Goal: Task Accomplishment & Management: Complete application form

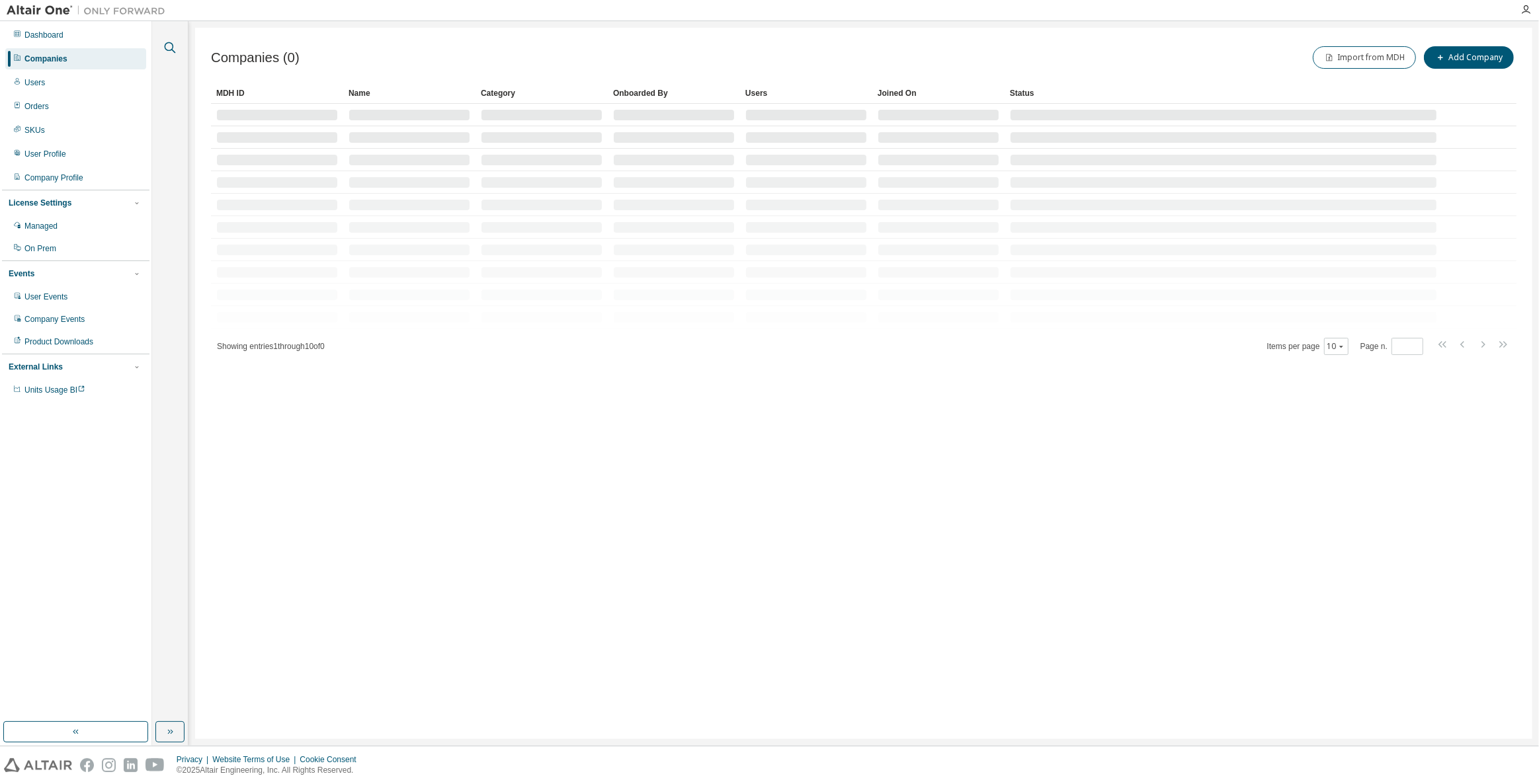
click at [166, 47] on icon "button" at bounding box center [170, 48] width 16 height 16
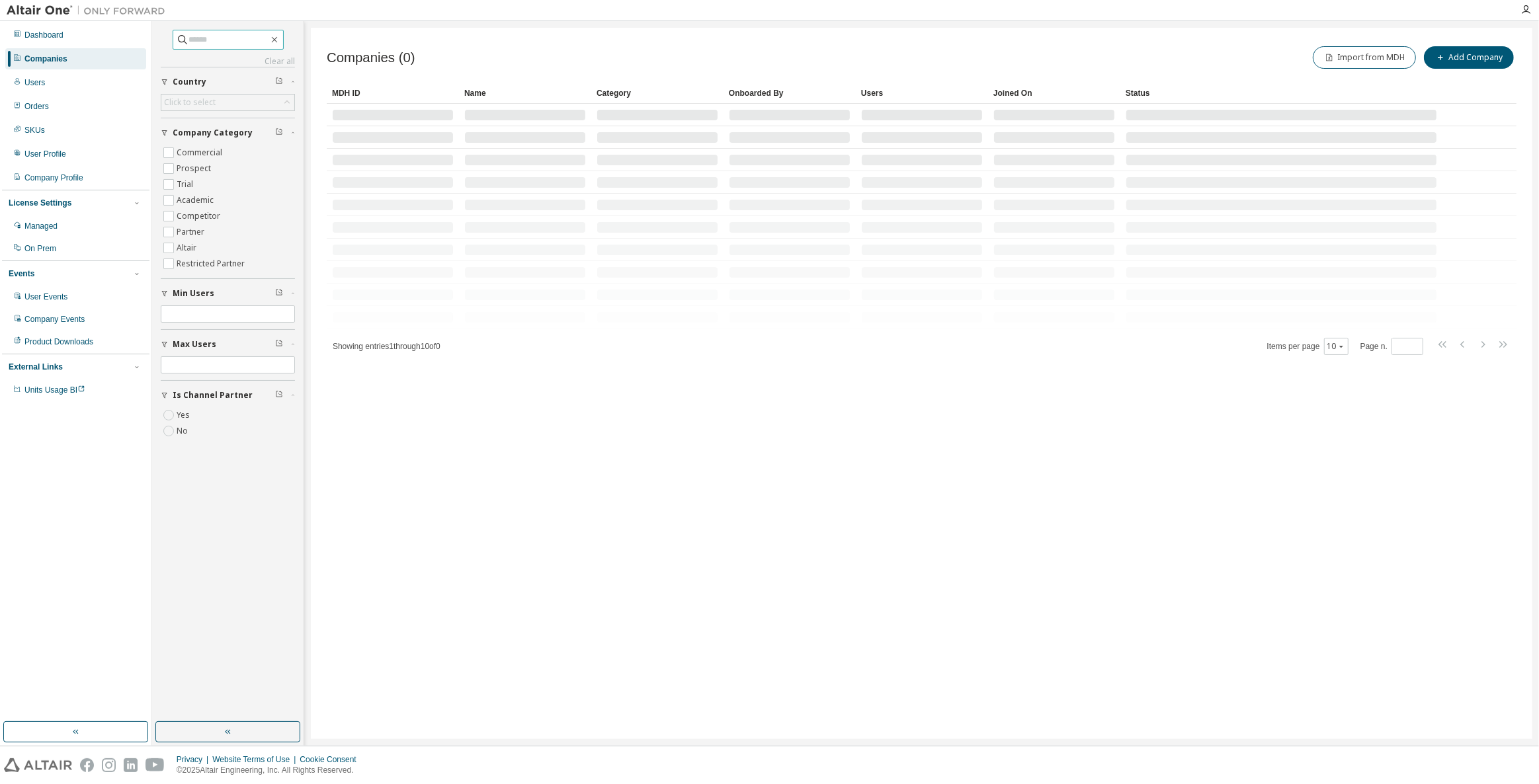
click at [196, 43] on input "text" at bounding box center [229, 39] width 79 height 14
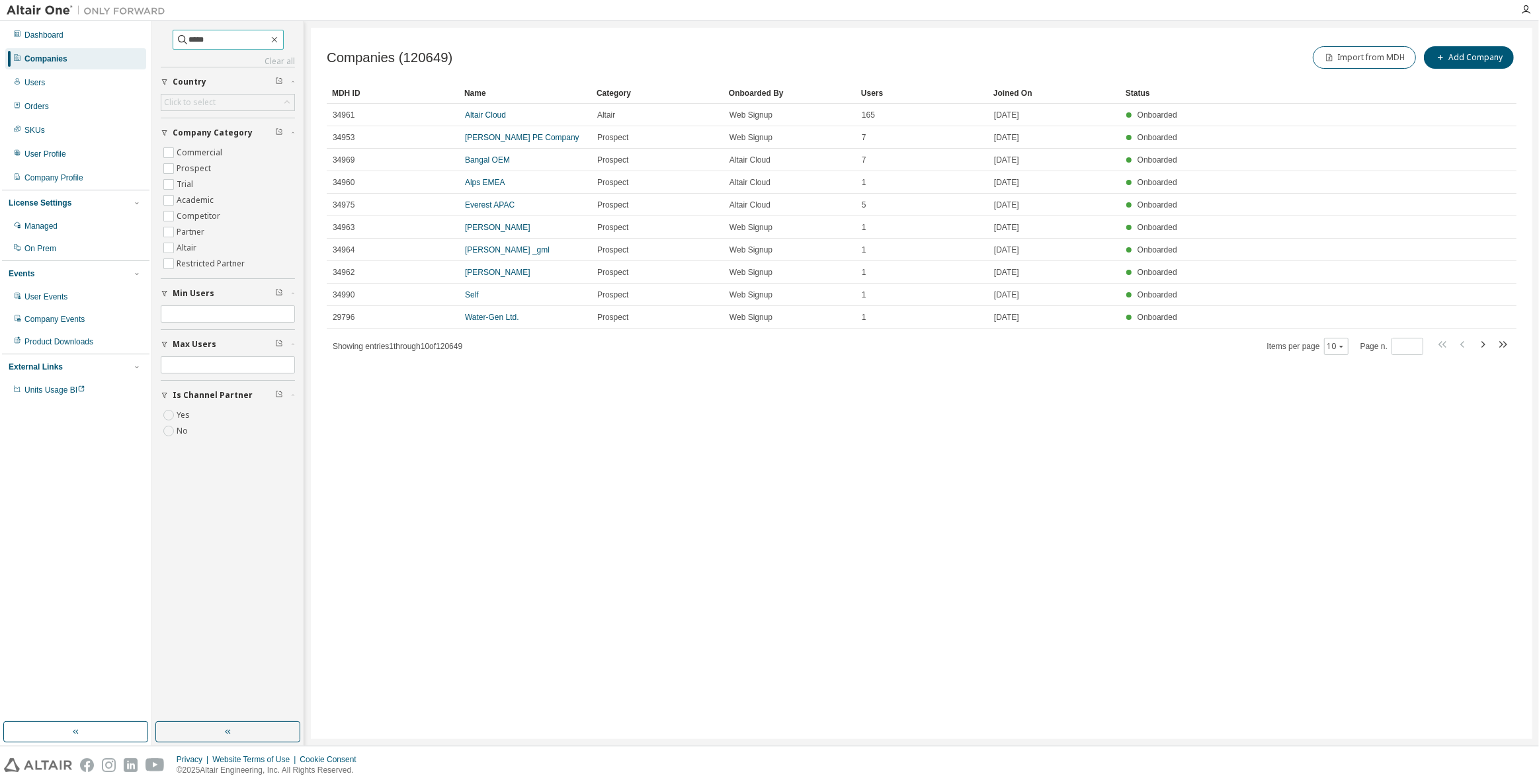
type input "*****"
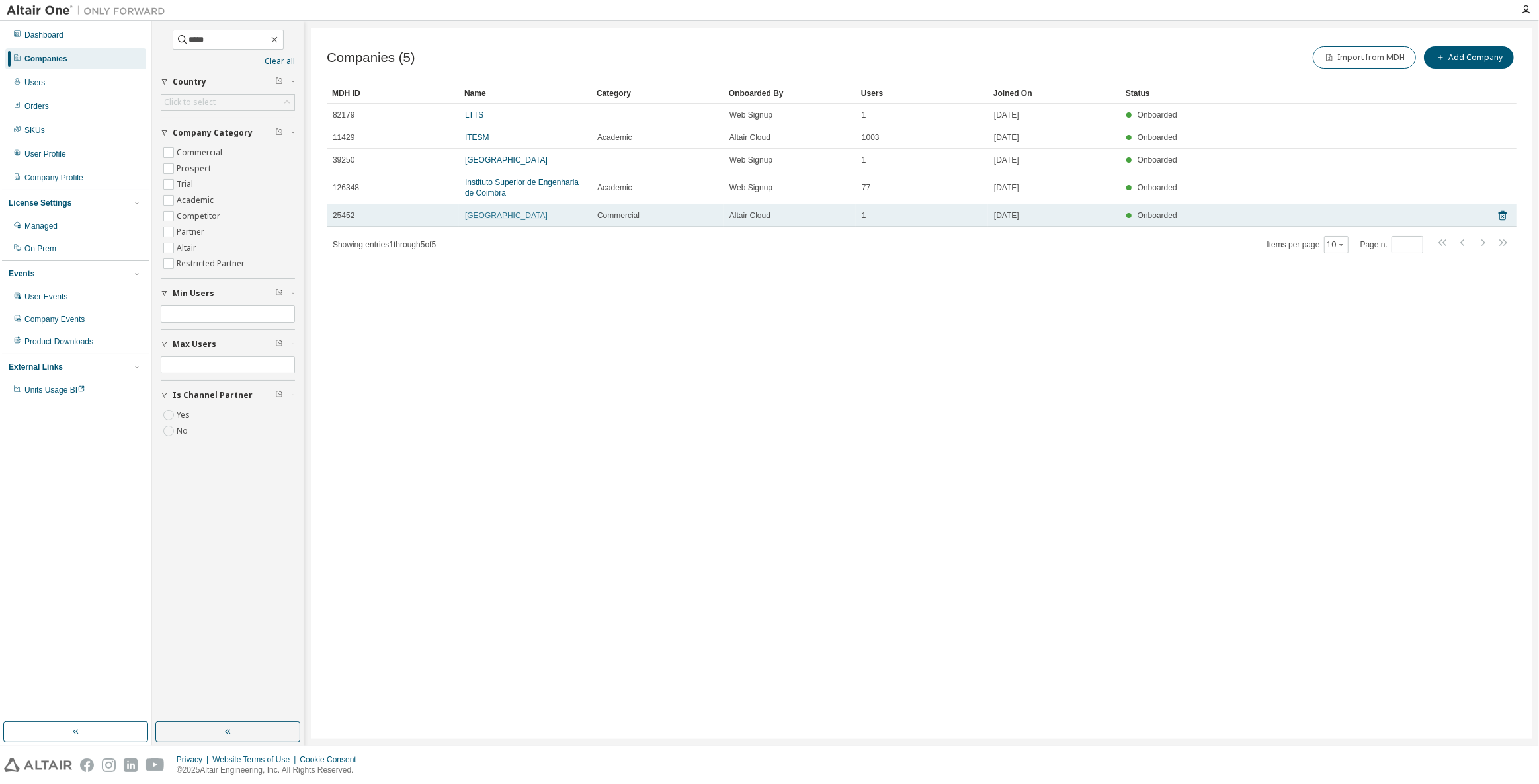
click at [502, 217] on link "Shinhan University" at bounding box center [506, 216] width 82 height 10
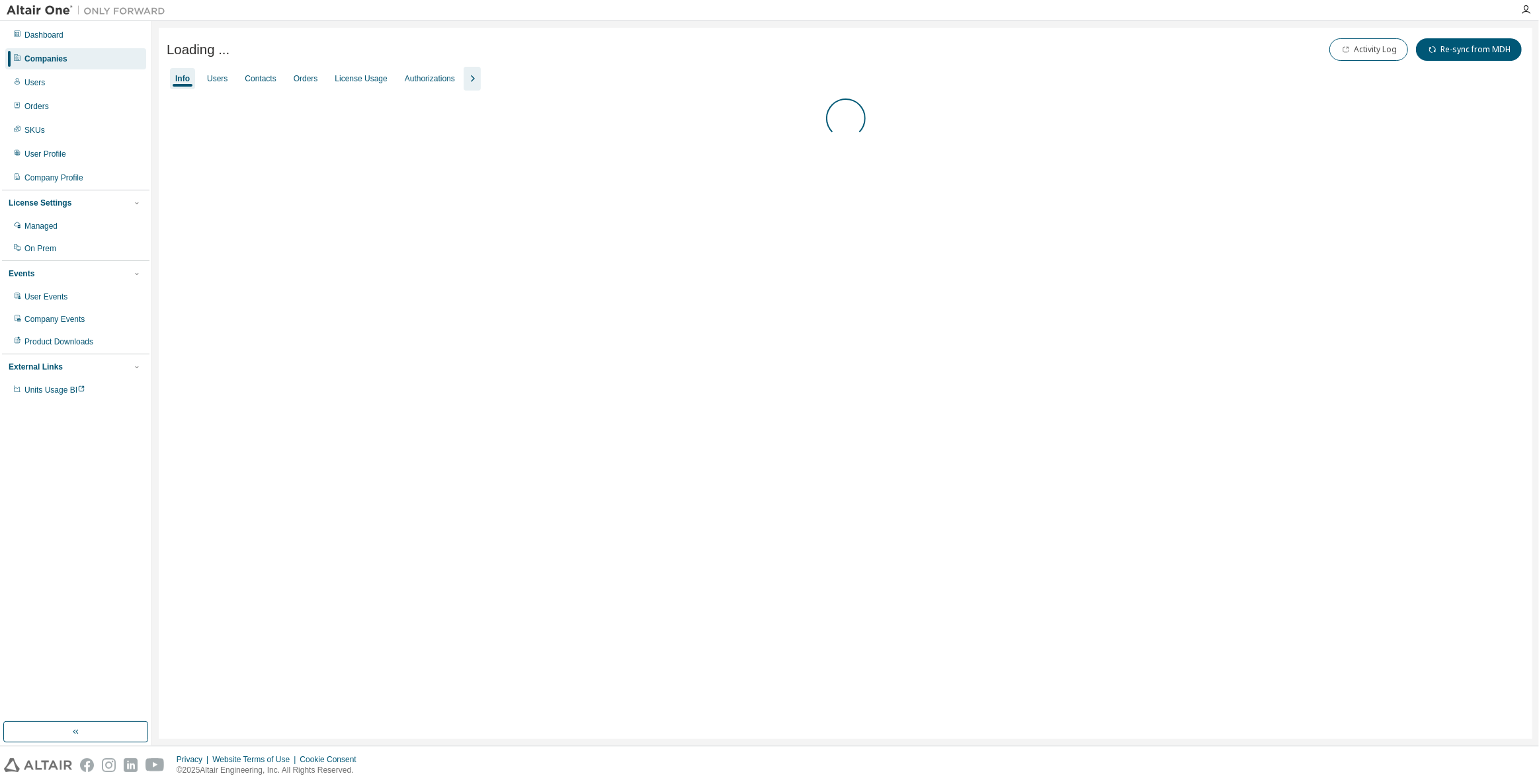
click at [470, 66] on div "Loading ... Activity Log Re-sync from MDH" at bounding box center [845, 51] width 1358 height 31
click at [480, 86] on div "Info Users Contacts Orders License Usage Authorizations" at bounding box center [845, 79] width 1358 height 24
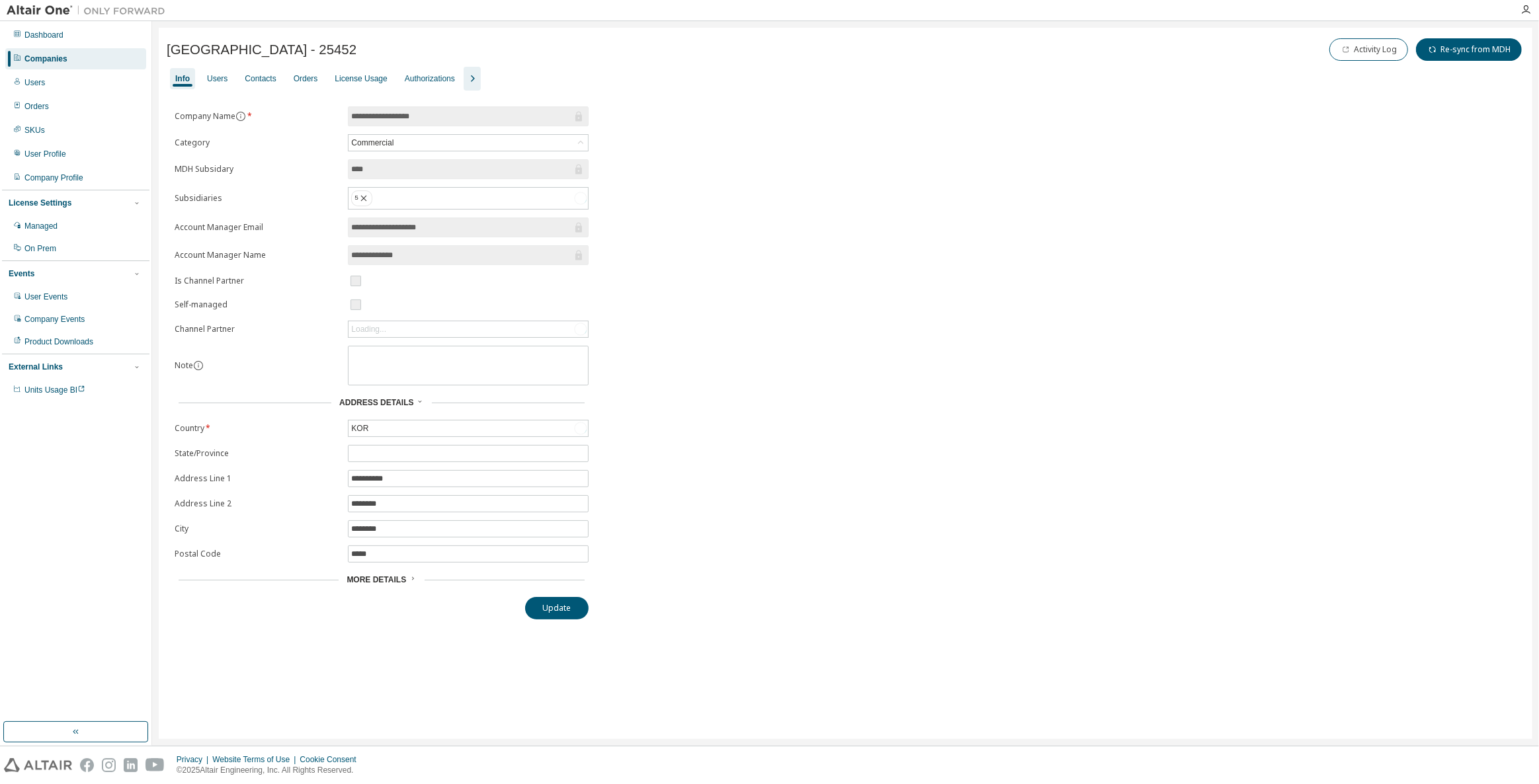
click at [471, 78] on icon "button" at bounding box center [472, 79] width 16 height 16
click at [540, 71] on div "Groups" at bounding box center [556, 78] width 36 height 21
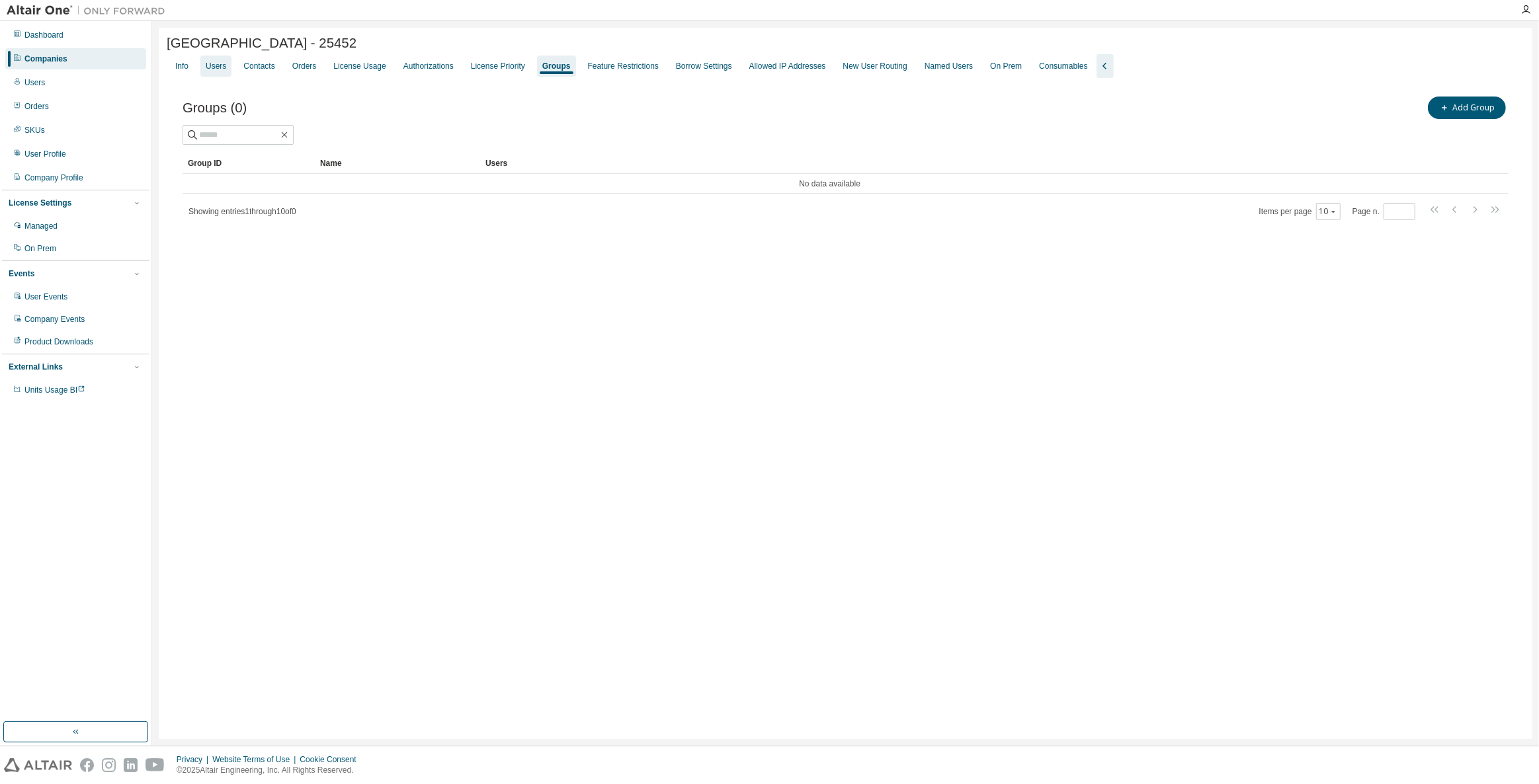
click at [213, 63] on div "Users" at bounding box center [216, 66] width 21 height 10
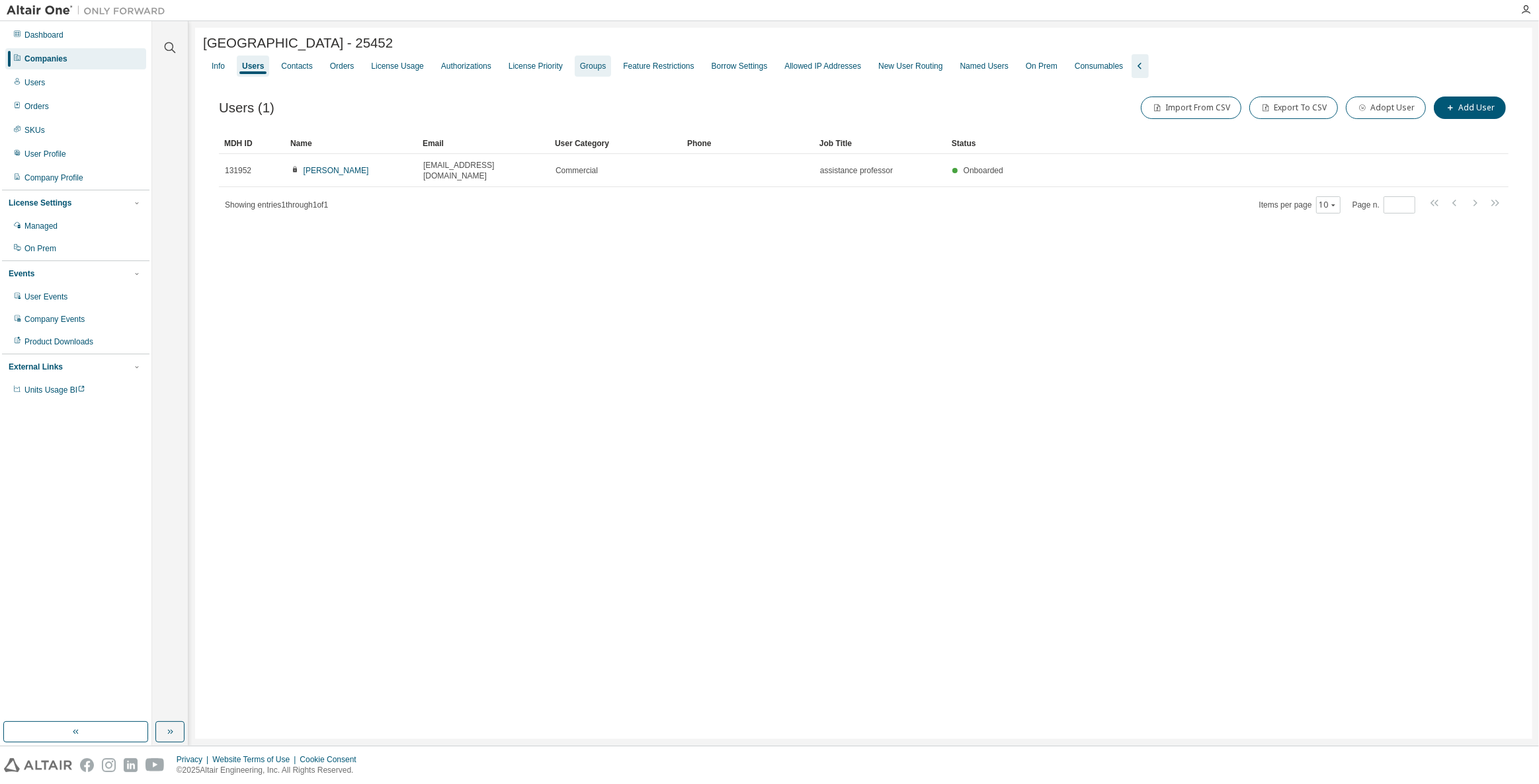
click at [584, 68] on div "Groups" at bounding box center [593, 66] width 26 height 10
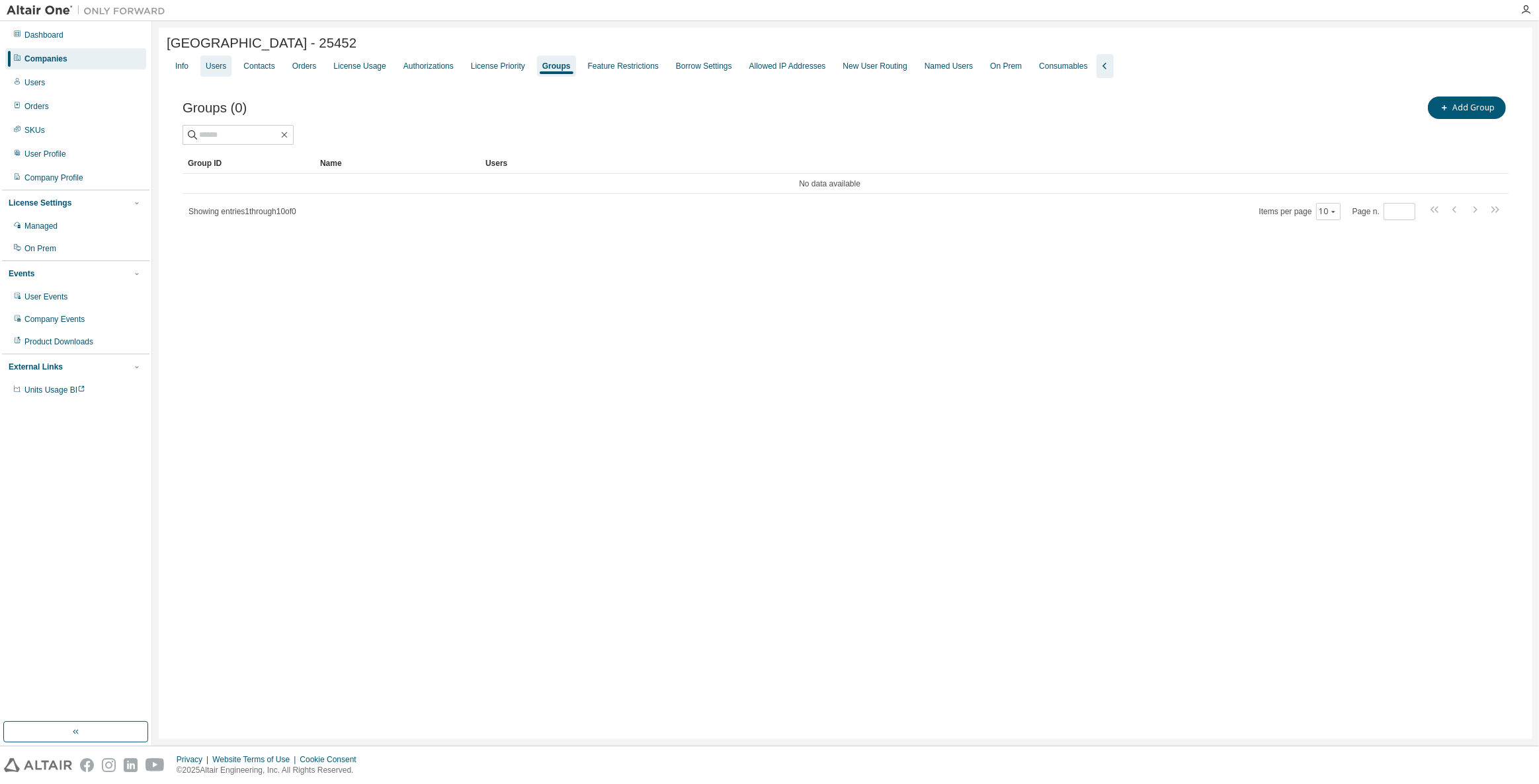
click at [218, 71] on div "Users" at bounding box center [216, 66] width 21 height 10
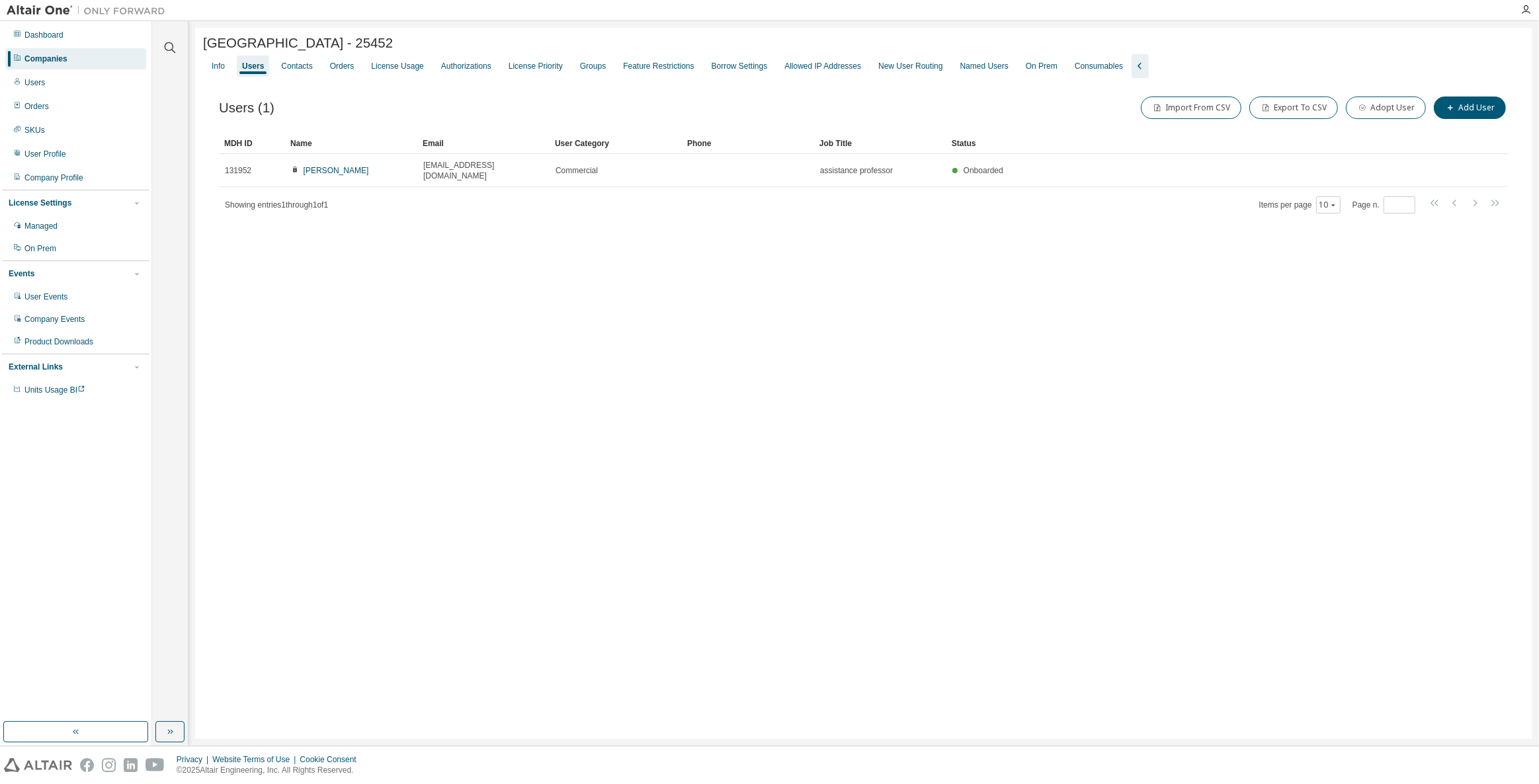
click at [568, 323] on div "Shinhan University - 25452 Clear Load Save Save As Field Operator Value Select …" at bounding box center [863, 384] width 1338 height 711
click at [1469, 107] on button "Add User" at bounding box center [1470, 108] width 72 height 22
click at [1421, 83] on input "text" at bounding box center [1445, 86] width 166 height 10
paste input "**********"
type input "**********"
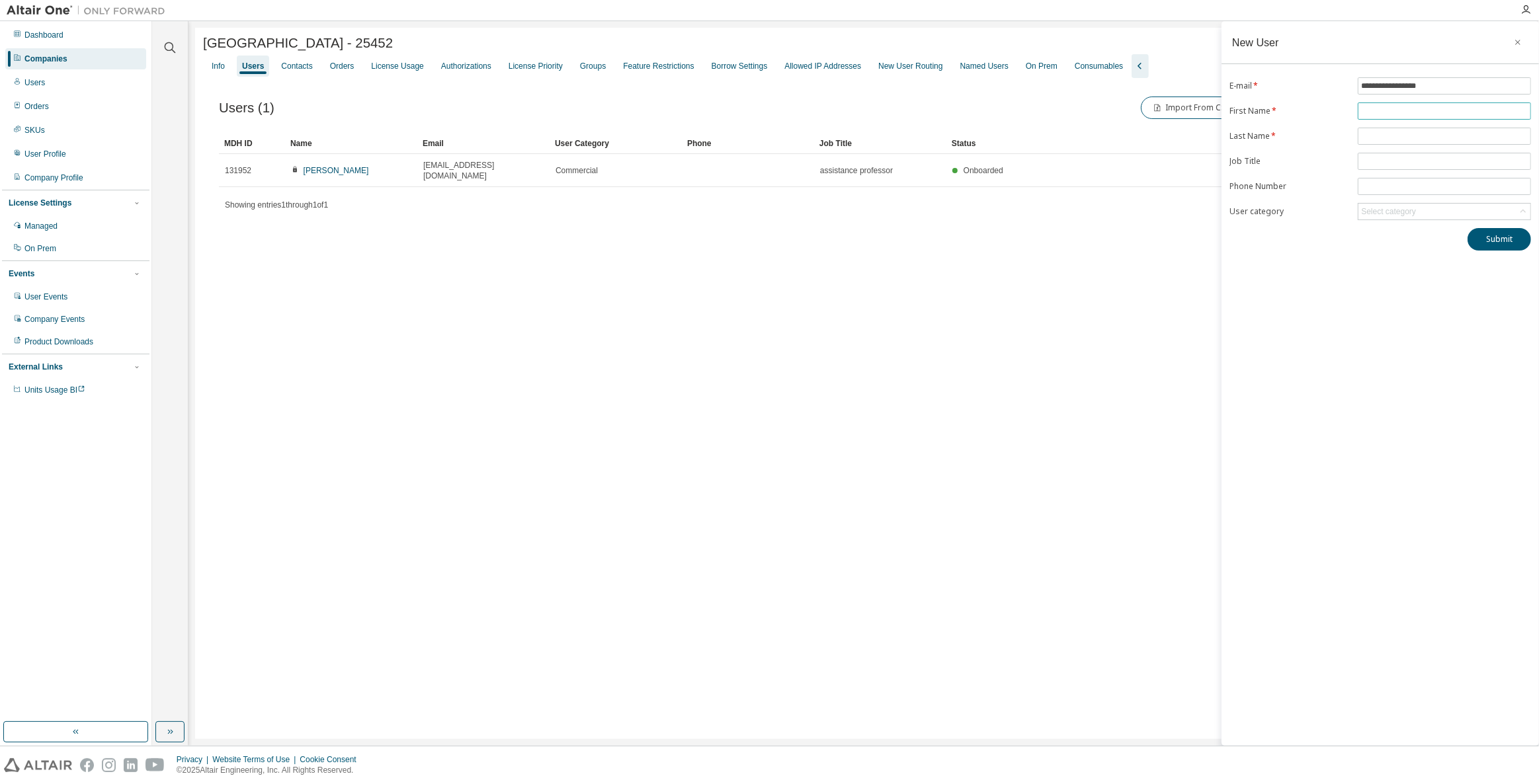
drag, startPoint x: 1429, startPoint y: 117, endPoint x: 1430, endPoint y: 109, distance: 8.1
click at [1429, 109] on span at bounding box center [1444, 111] width 173 height 18
click at [1430, 105] on input "text" at bounding box center [1445, 110] width 166 height 10
type input "********"
type input "*"
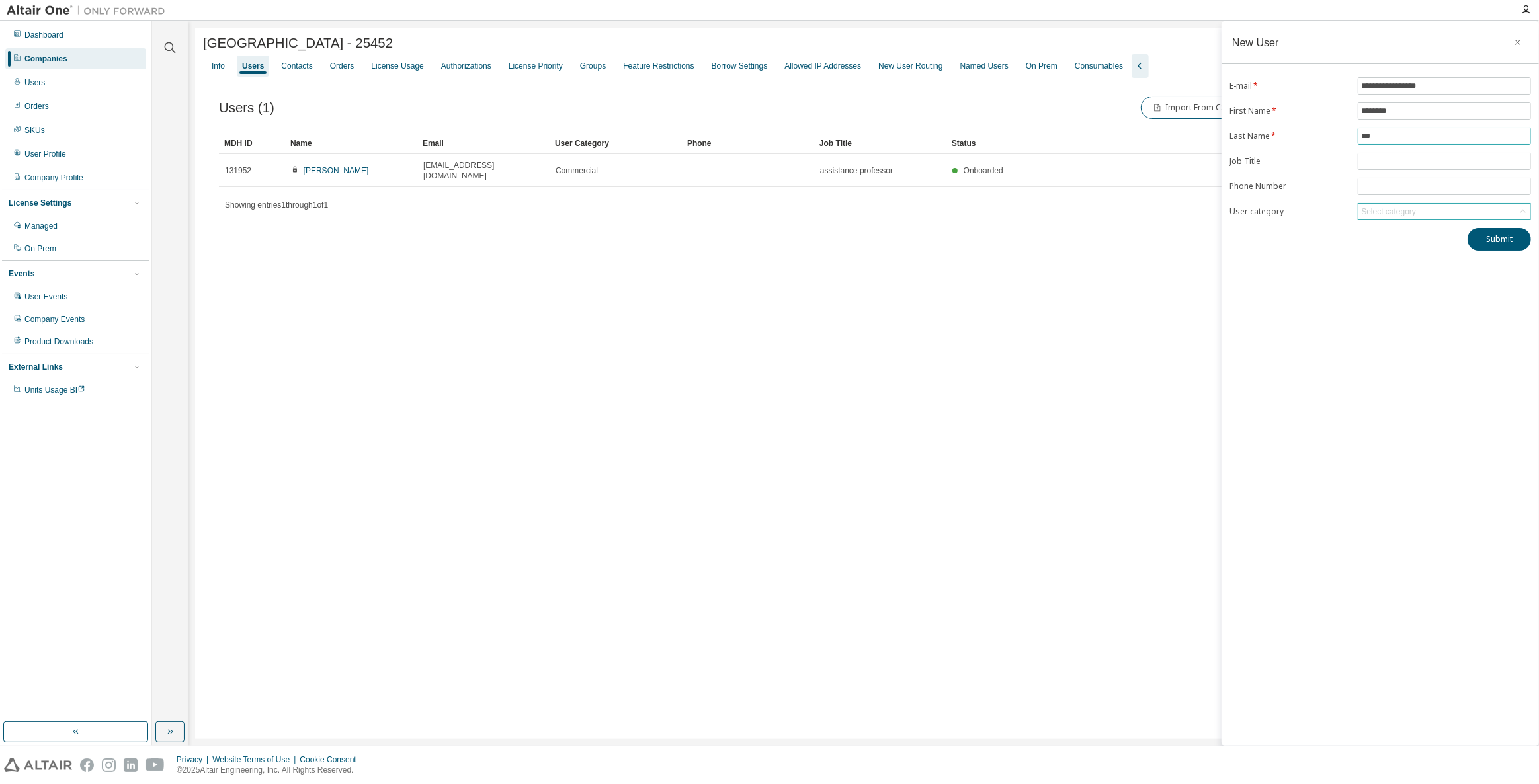
type input "***"
click at [1393, 207] on div "Select category" at bounding box center [1389, 211] width 55 height 10
click at [1396, 433] on div "**********" at bounding box center [1380, 383] width 317 height 725
click at [1513, 249] on div "**********" at bounding box center [1380, 383] width 317 height 725
click at [1513, 240] on button "Submit" at bounding box center [1499, 239] width 63 height 22
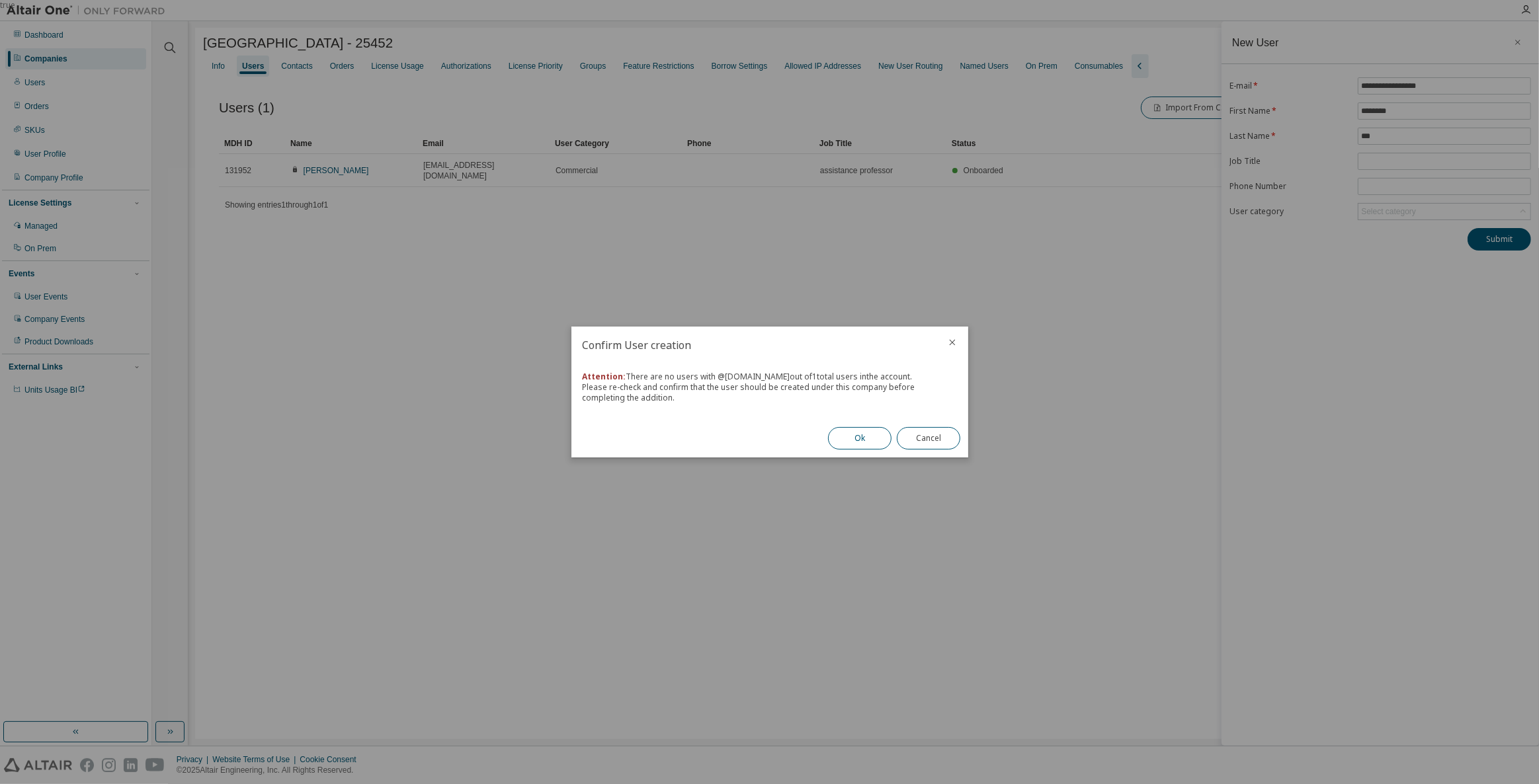
click at [856, 436] on button "Ok" at bounding box center [859, 438] width 63 height 22
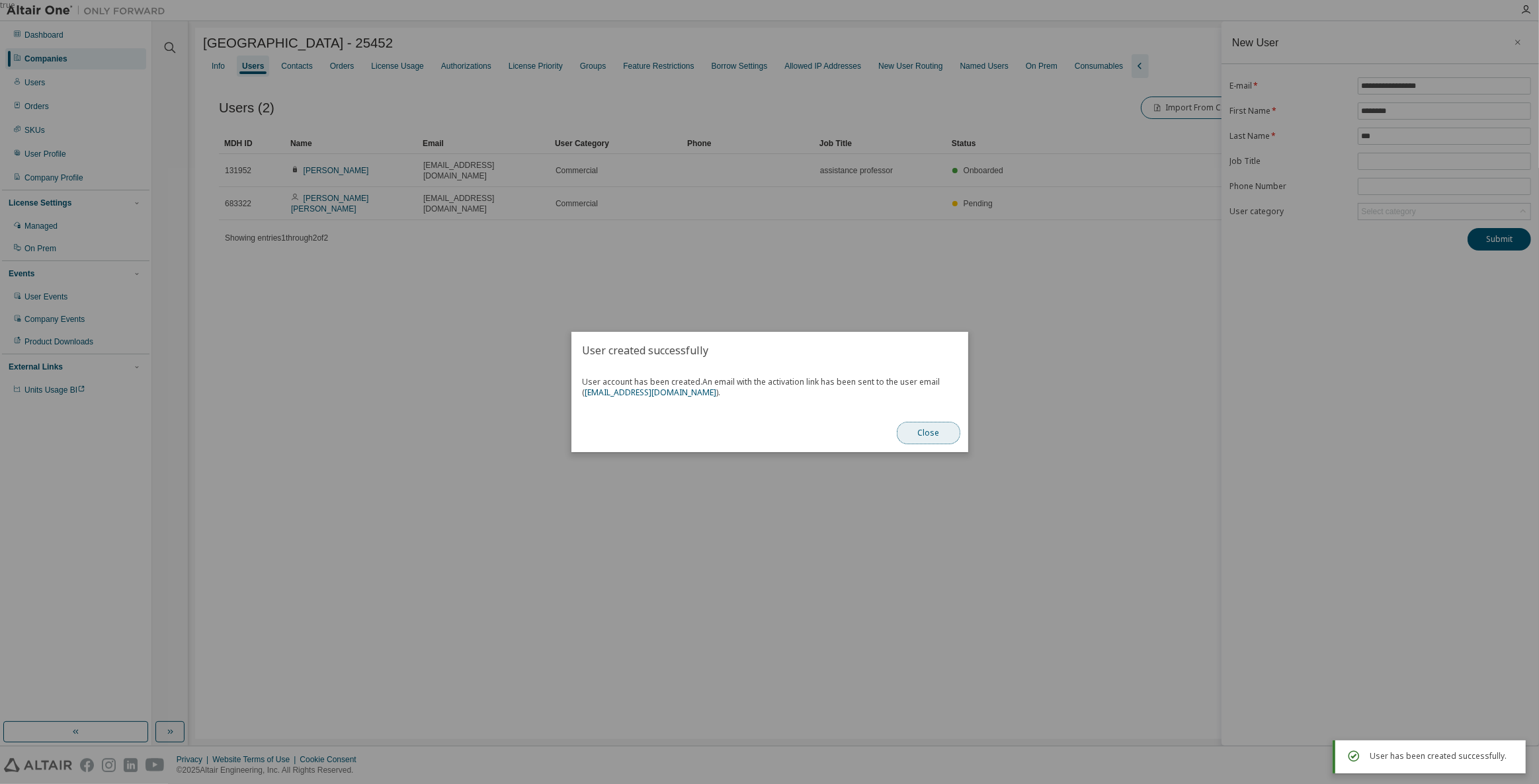
click at [951, 433] on button "Close" at bounding box center [928, 433] width 63 height 22
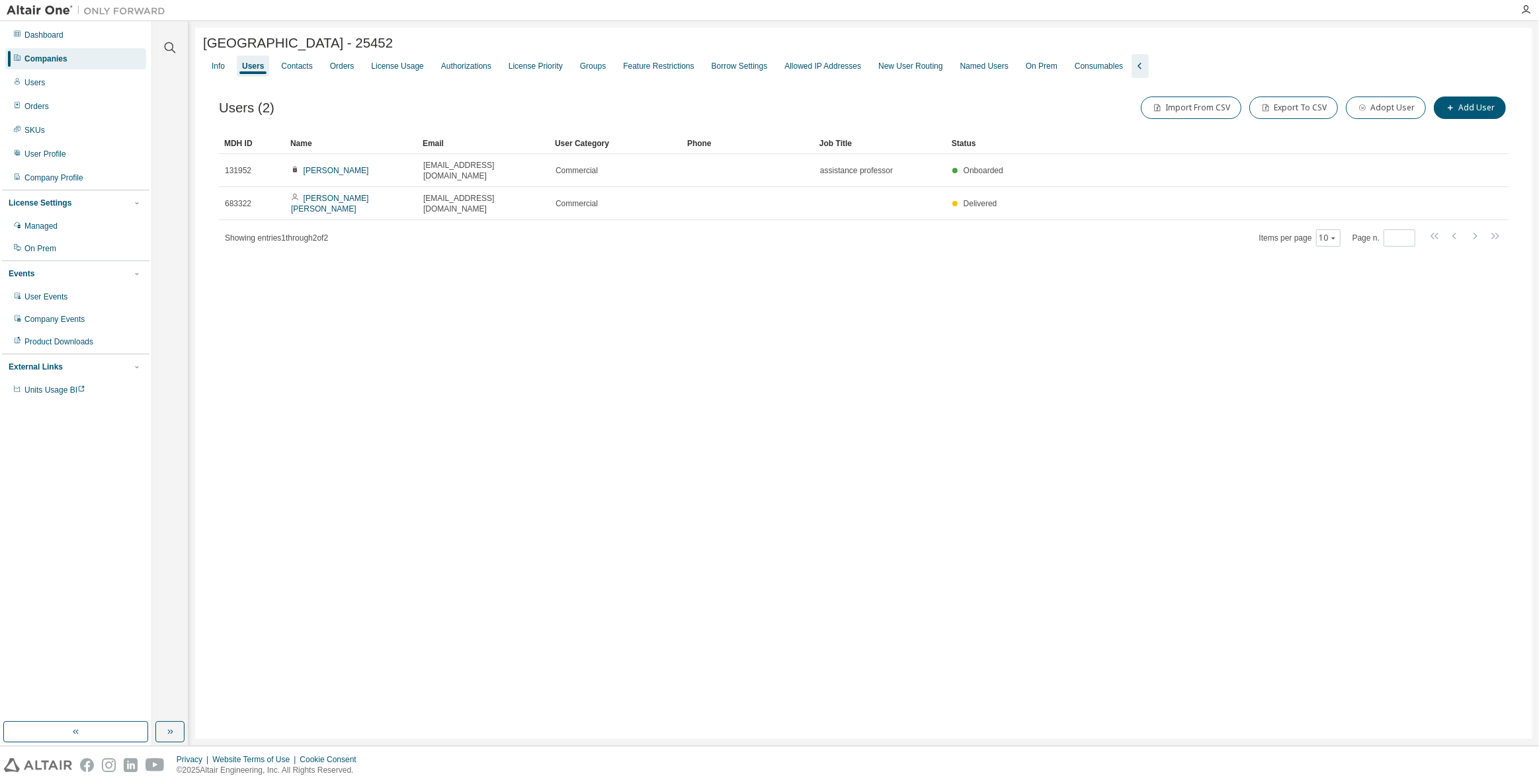
click at [454, 312] on div "Shinhan University - 25452 Clear Load Save Save As Field Operator Value Select …" at bounding box center [863, 384] width 1338 height 711
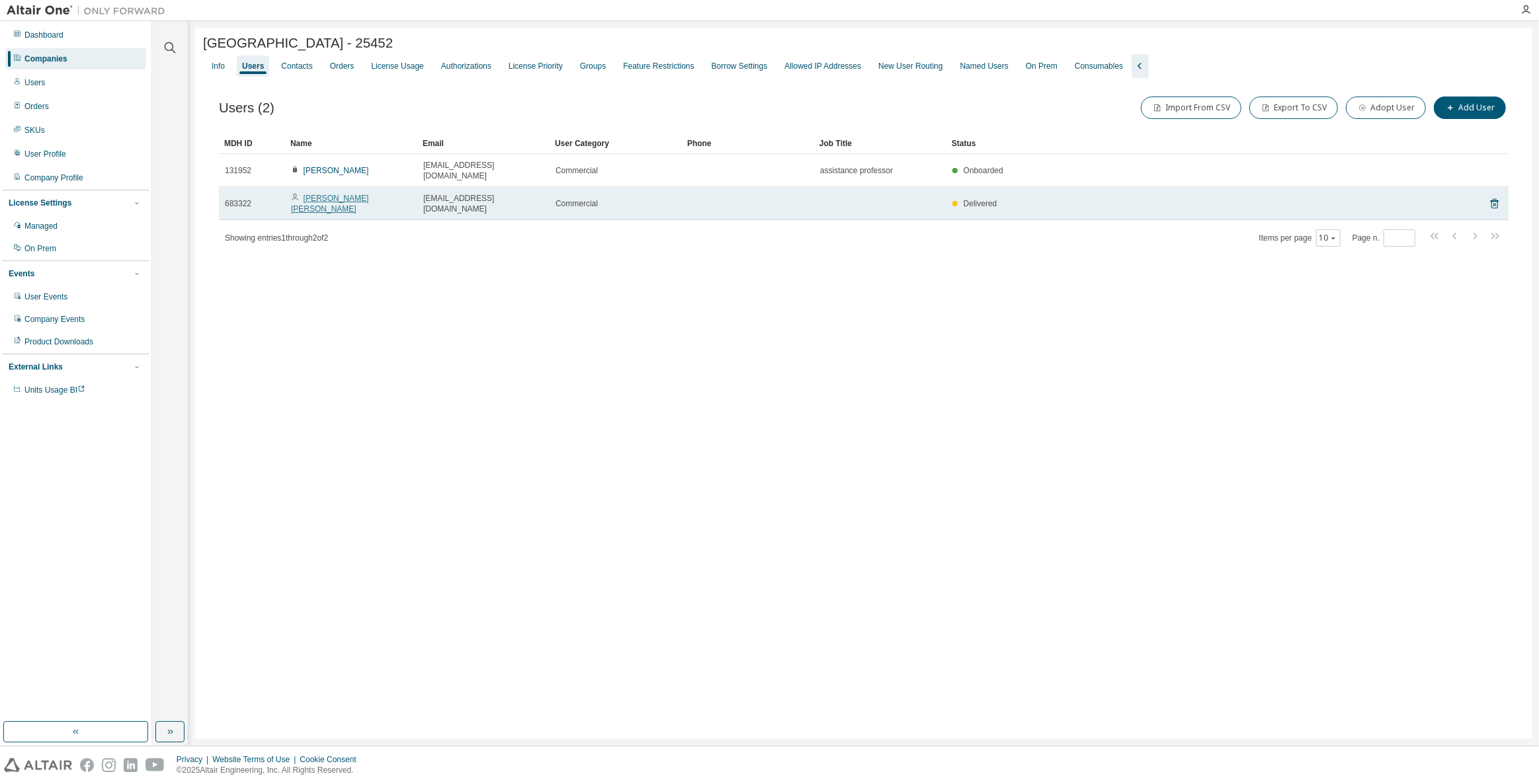
click at [316, 193] on link "Yong Woo Lee" at bounding box center [329, 203] width 78 height 20
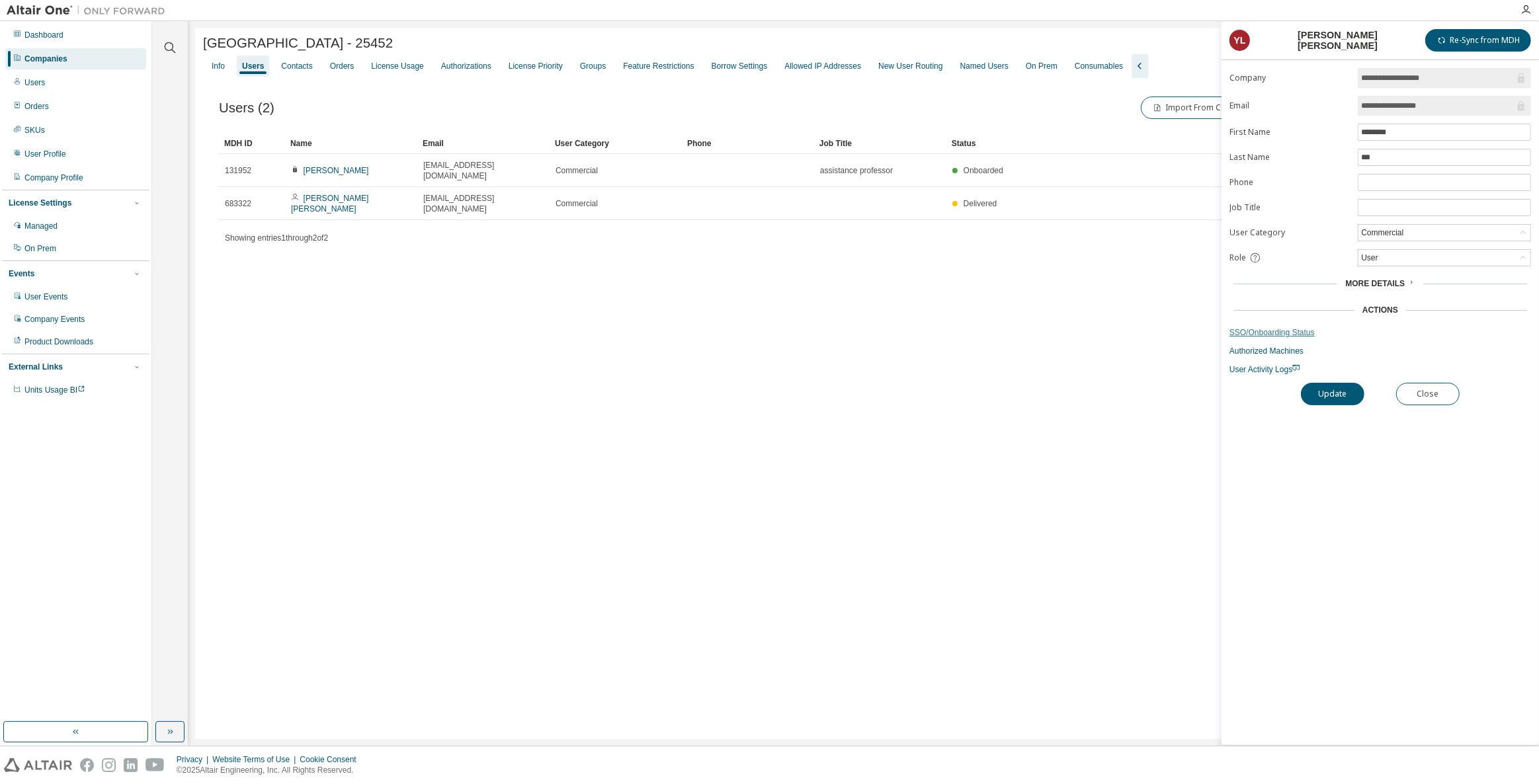
click at [1304, 327] on link "SSO/Onboarding Status" at bounding box center [1380, 332] width 301 height 10
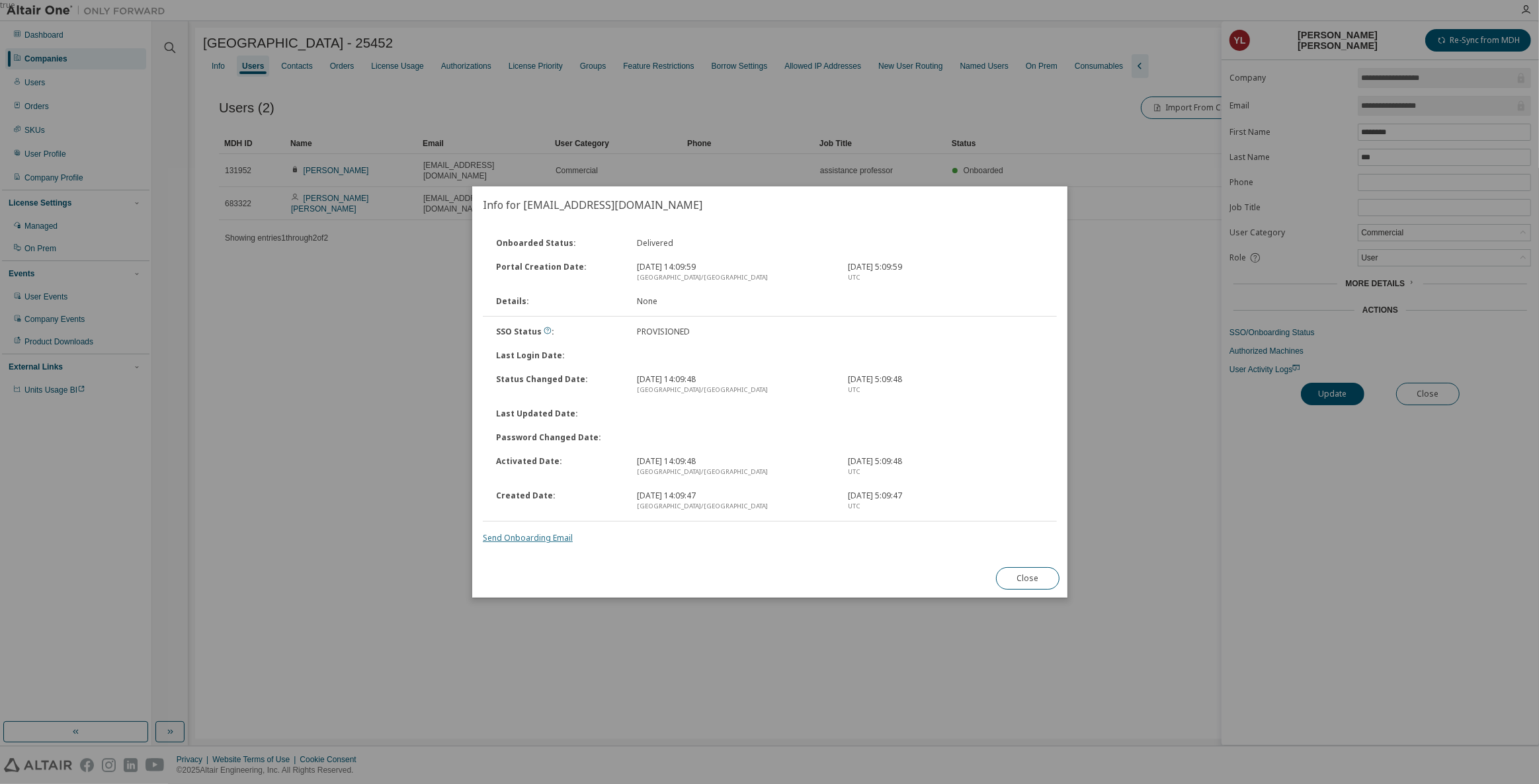
click at [561, 542] on link "Send Onboarding Email" at bounding box center [528, 538] width 90 height 11
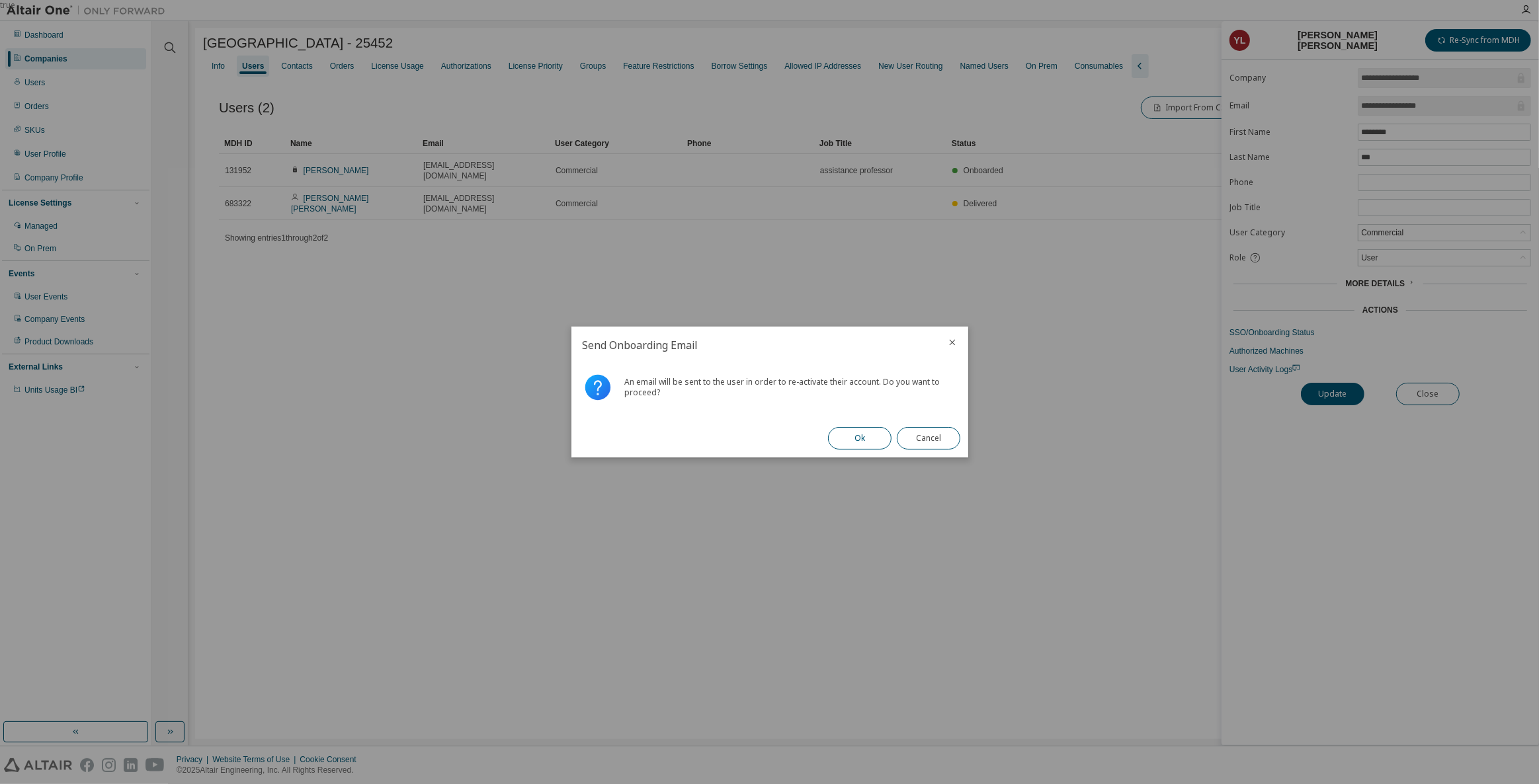
click at [848, 438] on button "Ok" at bounding box center [859, 438] width 63 height 22
click at [940, 435] on button "Close" at bounding box center [928, 438] width 63 height 22
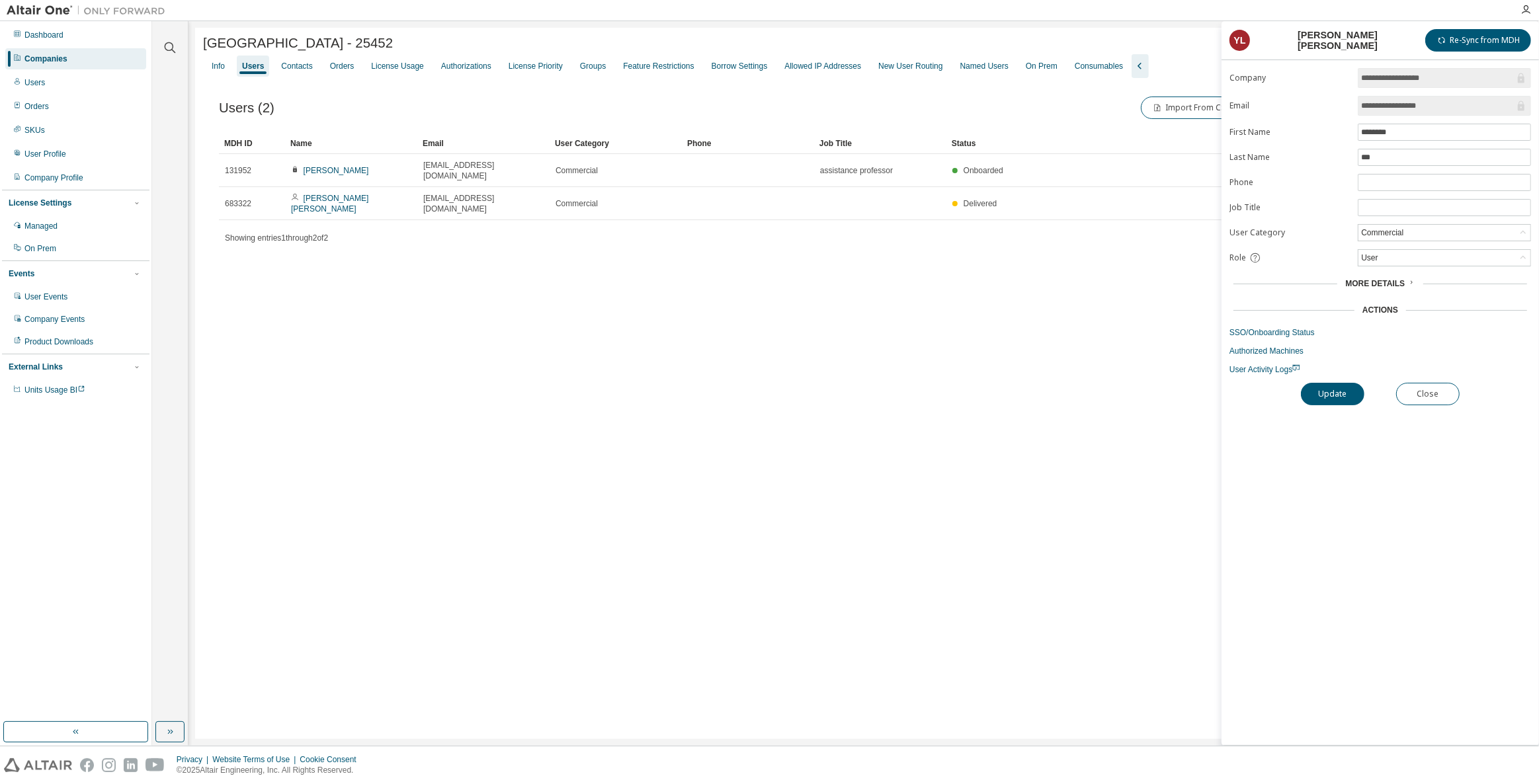
click at [936, 476] on div "Shinhan University - 25452 Clear Load Save Save As Field Operator Value Select …" at bounding box center [863, 384] width 1338 height 711
click at [1040, 539] on div "Shinhan University - 25452 Clear Load Save Save As Field Operator Value Select …" at bounding box center [863, 384] width 1338 height 711
drag, startPoint x: 1035, startPoint y: 473, endPoint x: 1023, endPoint y: 420, distance: 54.3
click at [1023, 420] on div "Shinhan University - 25452 Clear Load Save Save As Field Operator Value Select …" at bounding box center [863, 384] width 1338 height 711
click at [705, 576] on div "Shinhan University - 25452 Clear Load Save Save As Field Operator Value Select …" at bounding box center [863, 384] width 1338 height 711
